Goal: Task Accomplishment & Management: Complete application form

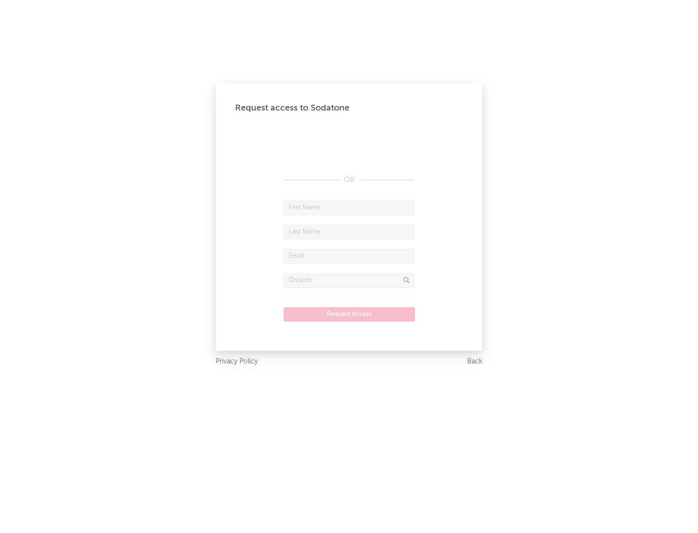
click at [349, 208] on input "text" at bounding box center [349, 208] width 131 height 15
type input "[PERSON_NAME]"
click at [349, 232] on input "text" at bounding box center [349, 232] width 131 height 15
type input "[PERSON_NAME]"
click at [349, 256] on input "text" at bounding box center [349, 256] width 131 height 15
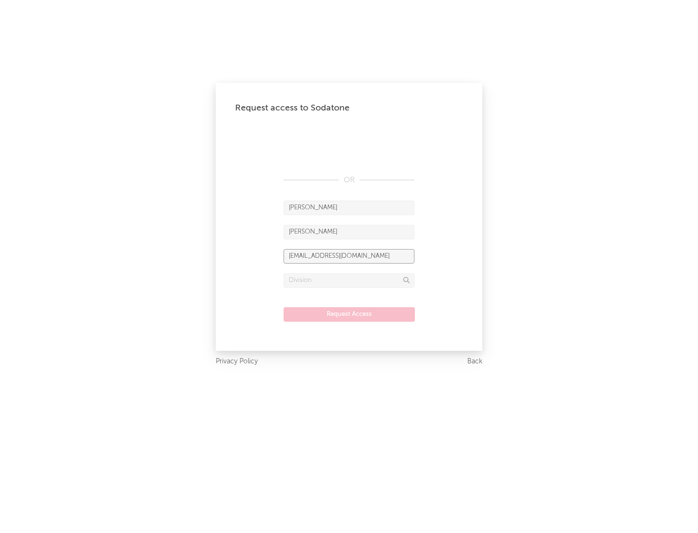
type input "[EMAIL_ADDRESS][DOMAIN_NAME]"
click at [349, 280] on input "text" at bounding box center [349, 280] width 131 height 15
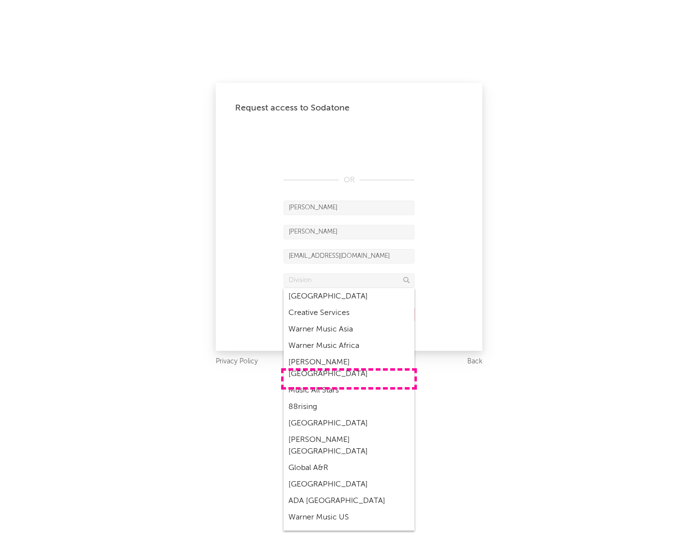
click at [349, 383] on div "Music All Stars" at bounding box center [349, 391] width 131 height 16
type input "Music All Stars"
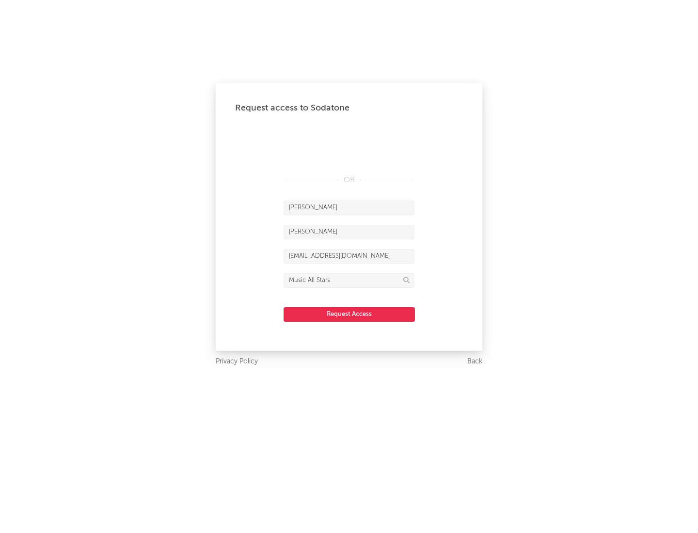
click at [349, 314] on button "Request Access" at bounding box center [349, 314] width 131 height 15
